Goal: Find specific page/section: Find specific page/section

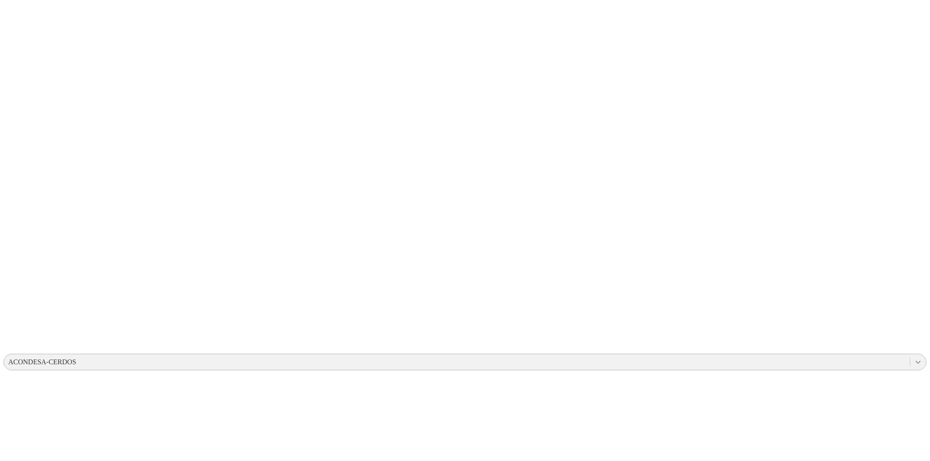
click at [914, 358] on icon at bounding box center [918, 362] width 9 height 9
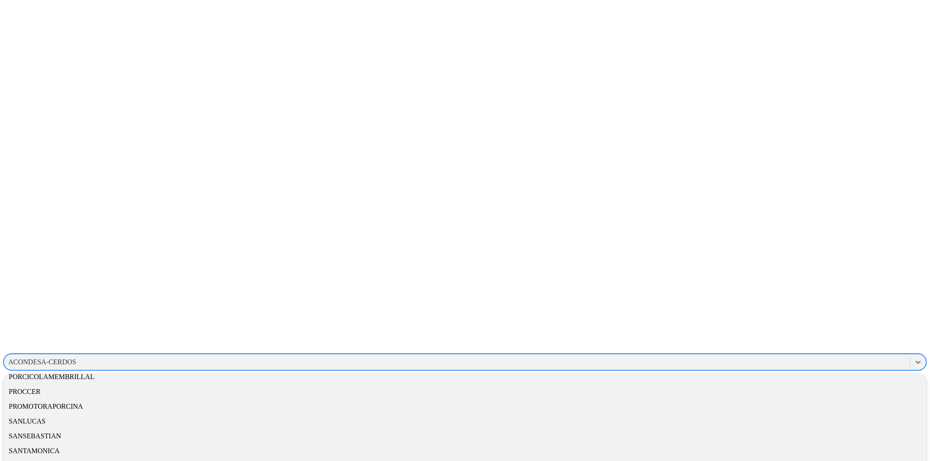
scroll to position [516, 0]
click at [809, 385] on div "PROCCER" at bounding box center [464, 392] width 923 height 15
